Goal: Find specific page/section: Find specific page/section

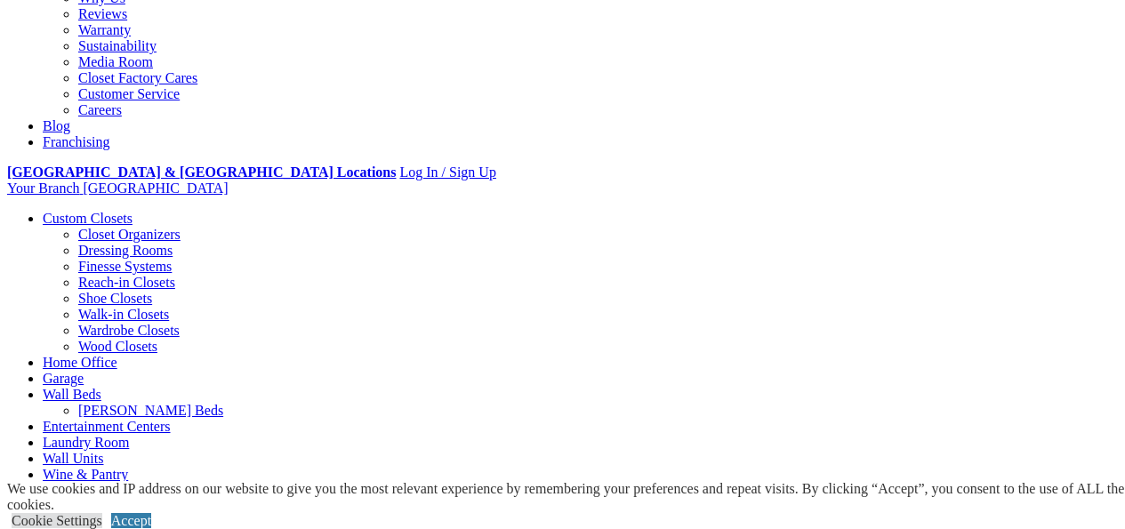
scroll to position [534, 0]
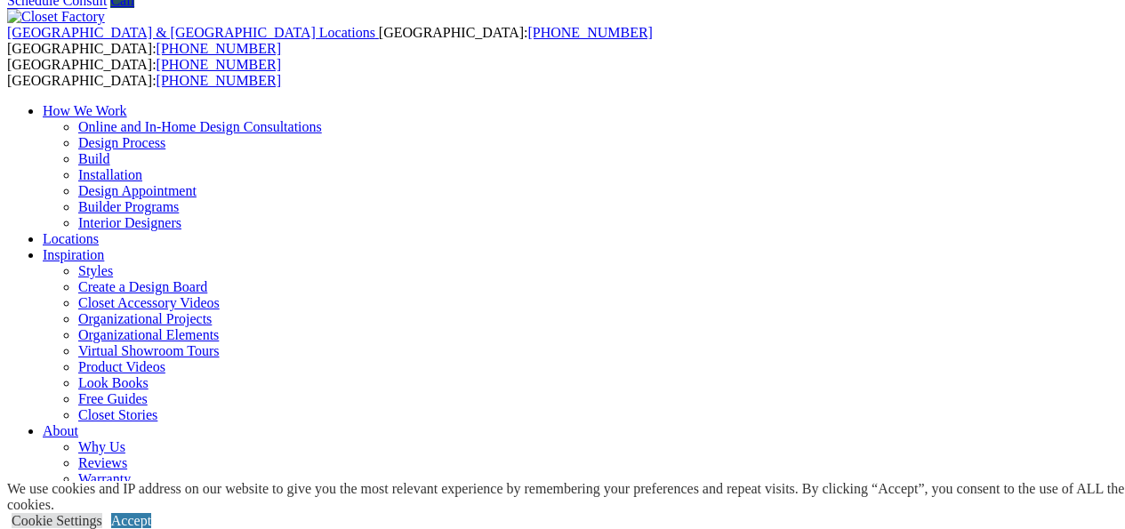
scroll to position [89, 0]
